Goal: Task Accomplishment & Management: Use online tool/utility

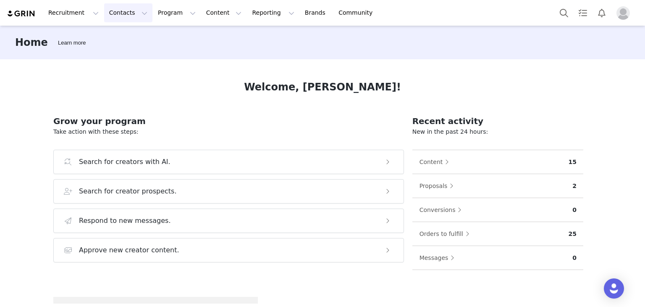
click at [106, 5] on button "Contacts Contacts" at bounding box center [128, 12] width 48 height 19
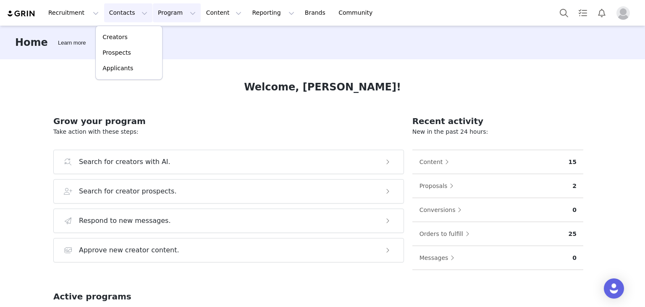
click at [153, 12] on button "Program Program" at bounding box center [177, 12] width 48 height 19
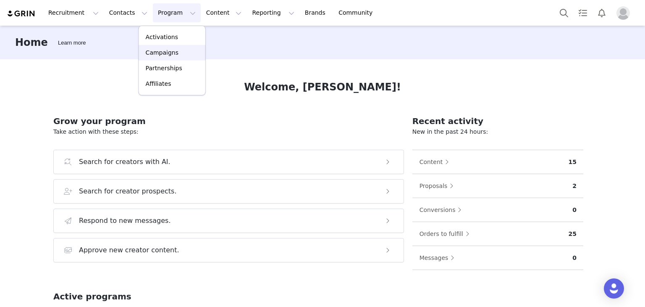
click at [159, 50] on p "Campaigns" at bounding box center [162, 52] width 33 height 9
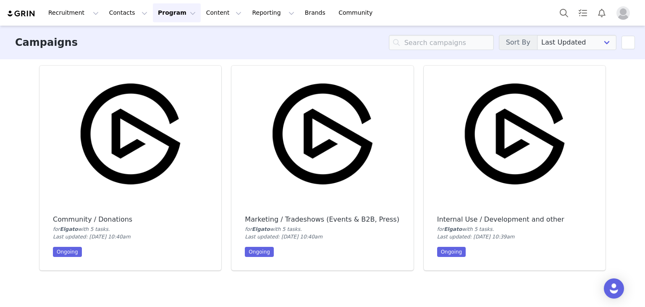
click at [147, 113] on img at bounding box center [130, 134] width 182 height 137
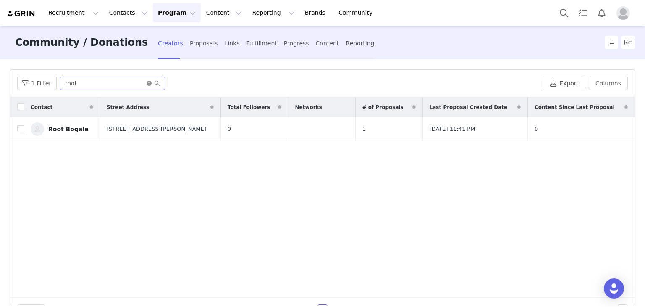
click at [147, 81] on icon "icon: close-circle" at bounding box center [149, 83] width 5 height 5
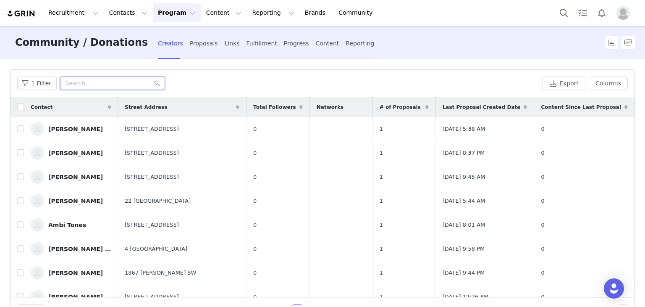
click at [105, 83] on input "text" at bounding box center [112, 82] width 105 height 13
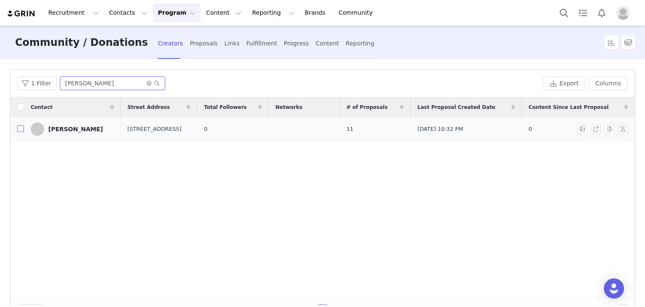
type input "[PERSON_NAME]"
click at [21, 131] on input "checkbox" at bounding box center [20, 128] width 7 height 7
checkbox input "true"
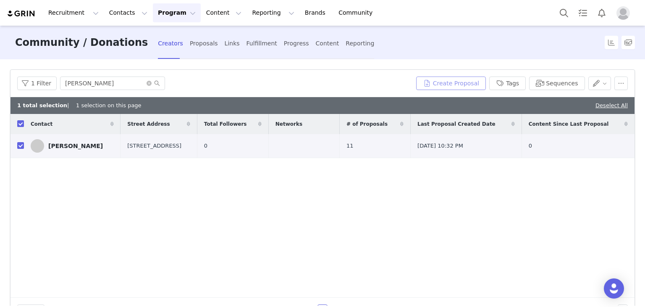
click at [446, 81] on button "Create Proposal" at bounding box center [451, 82] width 70 height 13
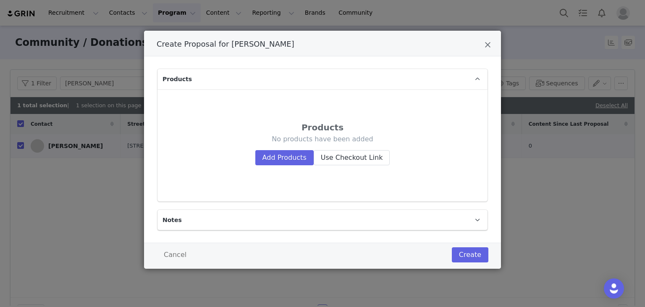
click at [185, 219] on p "Notes" at bounding box center [313, 220] width 310 height 20
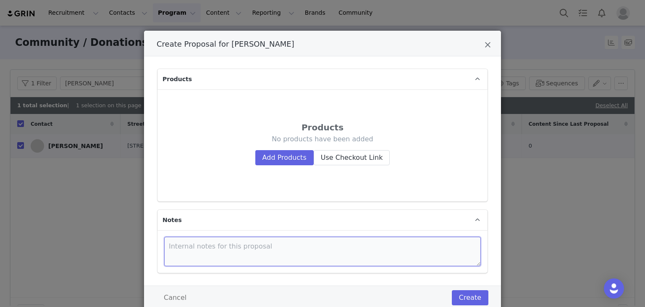
click at [193, 242] on textarea "Create Proposal for Jason Gregory" at bounding box center [322, 250] width 317 height 29
paste textarea "CSSD-F2000GBMP600CXTR2"
click at [166, 248] on textarea "SKU: CSSD-F2000GBMP600CXTR2" at bounding box center [322, 250] width 317 height 29
click at [177, 242] on textarea "SKU: CSSD-F2000GBMP600CXTR2" at bounding box center [322, 250] width 317 height 29
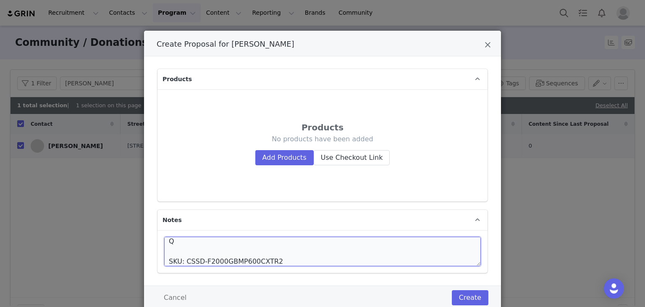
scroll to position [4, 0]
click at [175, 254] on textarea "Q2 2025 Mod Rewards SKU: CSSD-F2000GBMP600CXTR2" at bounding box center [322, 250] width 317 height 29
paste textarea "MP600 CORE XT 2TB PCIe Gen4 x4 NVMe 1.4 M.2 SSD"
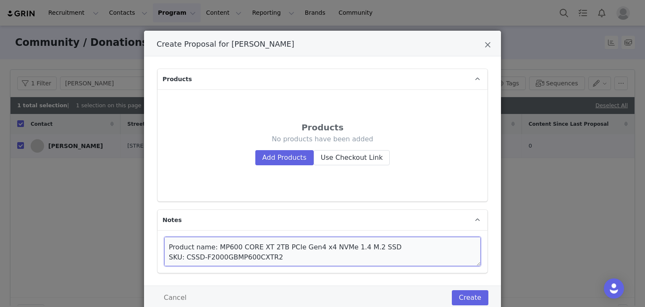
scroll to position [20, 0]
click at [274, 257] on textarea "Q2 2025 Mod Rewards Product name: MP600 CORE XT 2TB PCIe Gen4 x4 NVMe 1.4 M.2 S…" at bounding box center [322, 250] width 317 height 29
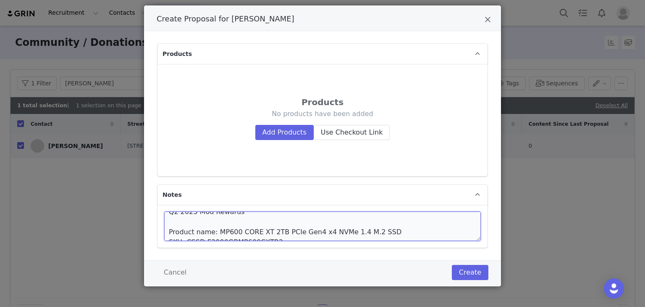
scroll to position [30, 0]
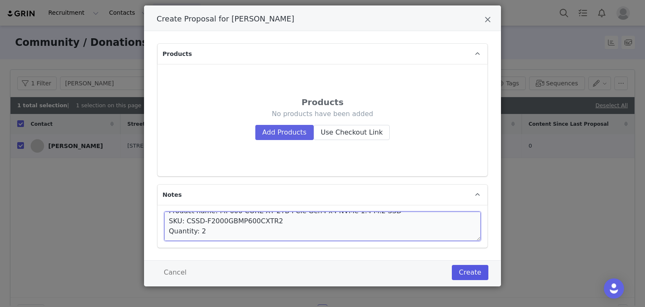
type textarea "Q2 2025 Mod Rewards Product name: MP600 CORE XT 2TB PCIe Gen4 x4 NVMe 1.4 M.2 S…"
click at [461, 274] on button "Create" at bounding box center [470, 272] width 37 height 15
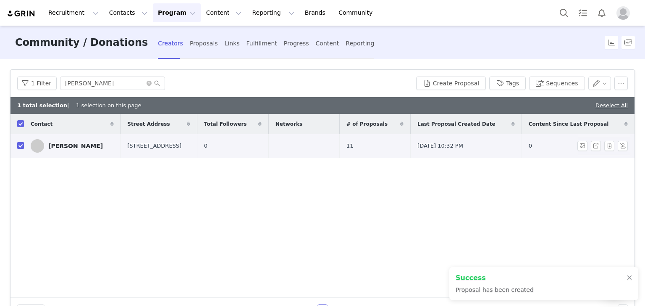
click at [22, 146] on input "checkbox" at bounding box center [20, 145] width 7 height 7
checkbox input "false"
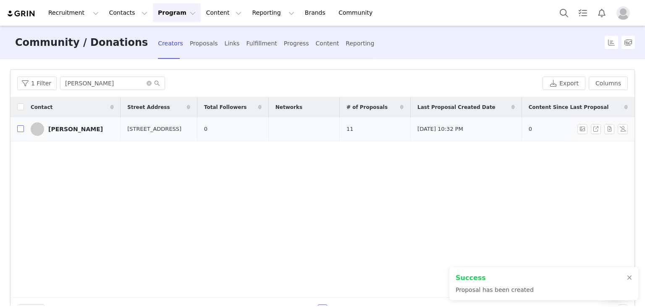
checkbox input "false"
